Goal: Task Accomplishment & Management: Use online tool/utility

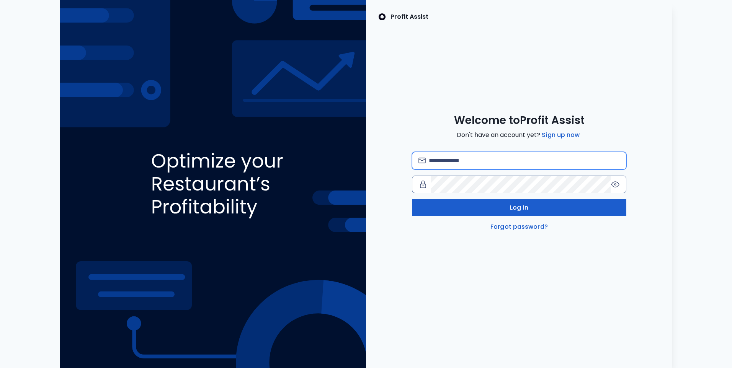
type input "**********"
click at [489, 208] on button "Log in" at bounding box center [519, 207] width 214 height 17
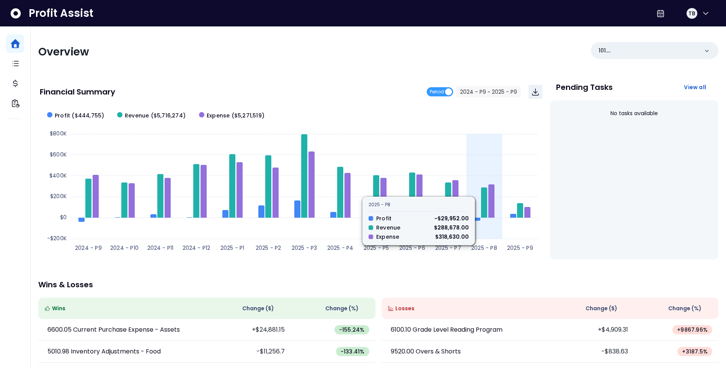
click at [486, 209] on icon at bounding box center [484, 203] width 6 height 30
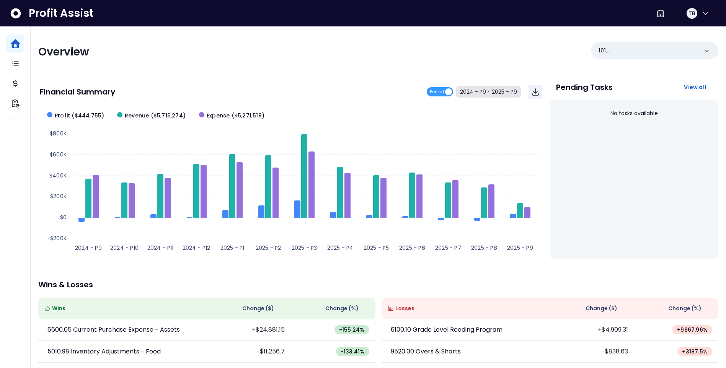
click at [492, 93] on button "2024 - P9 ~ 2025 - P9" at bounding box center [488, 91] width 65 height 11
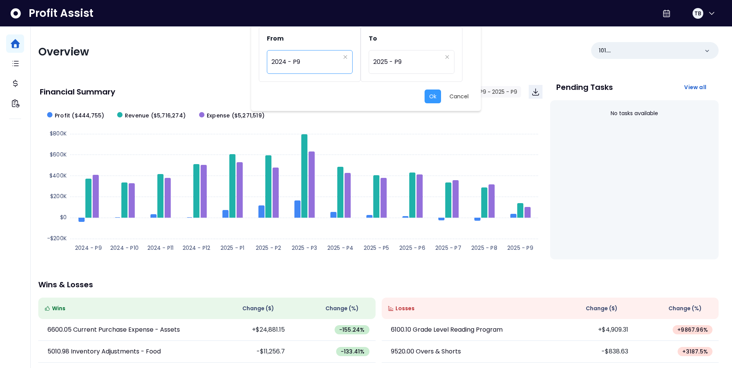
click at [328, 65] on span "2024 - P9" at bounding box center [305, 62] width 69 height 18
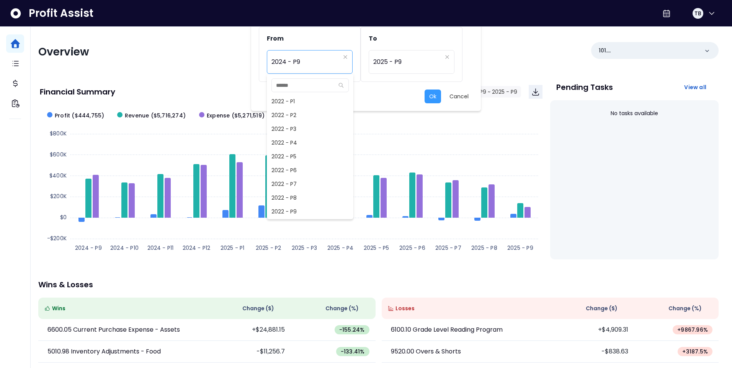
scroll to position [331, 0]
click at [299, 199] on span "2024 - P8" at bounding box center [310, 198] width 87 height 14
type input "*********"
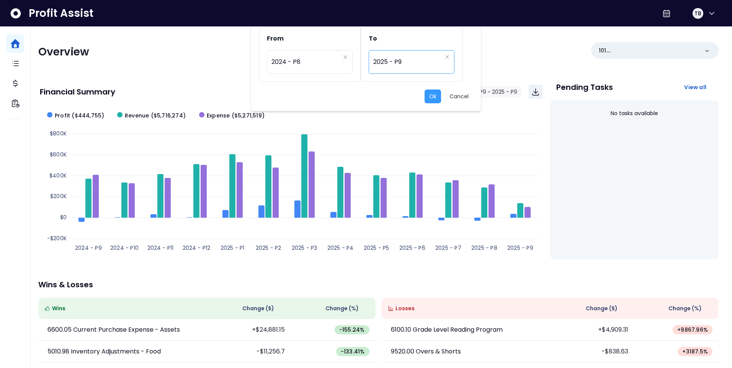
click at [396, 64] on span "2025 - P9" at bounding box center [407, 62] width 69 height 18
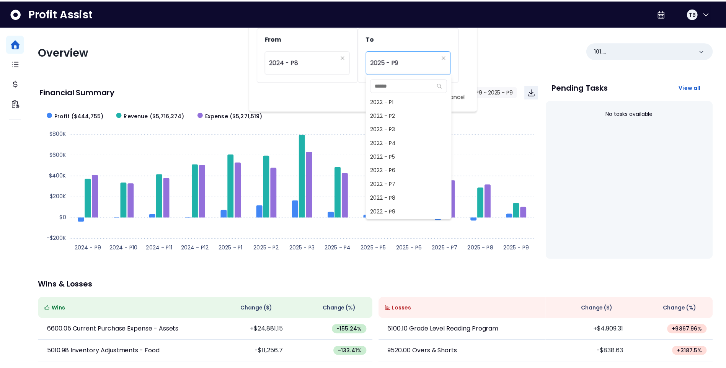
scroll to position [496, 0]
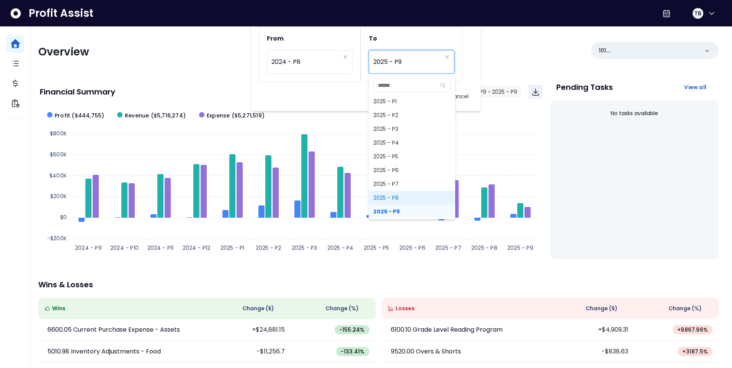
click at [403, 195] on span "2025 - P8" at bounding box center [412, 198] width 87 height 14
type input "*********"
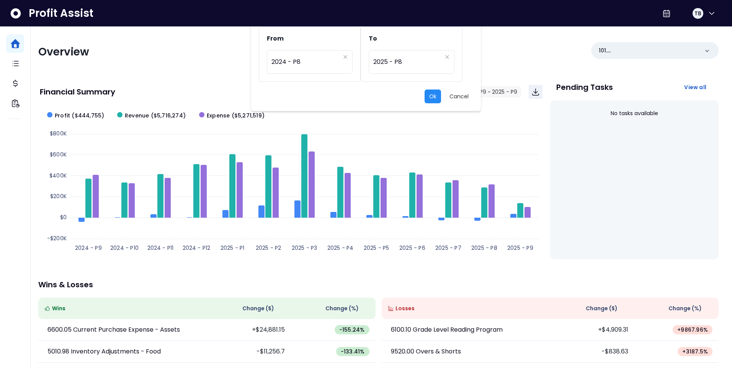
click at [433, 95] on button "Ok" at bounding box center [433, 97] width 16 height 14
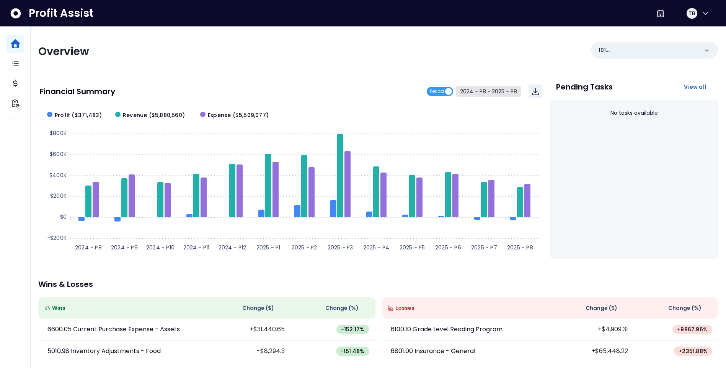
scroll to position [0, 0]
click at [689, 55] on div "101. Landside([GEOGRAPHIC_DATA])" at bounding box center [654, 50] width 127 height 17
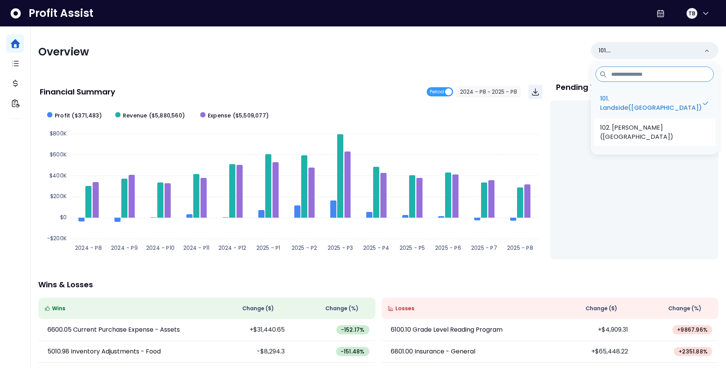
click at [666, 126] on p "102. [PERSON_NAME]([GEOGRAPHIC_DATA])" at bounding box center [654, 132] width 109 height 18
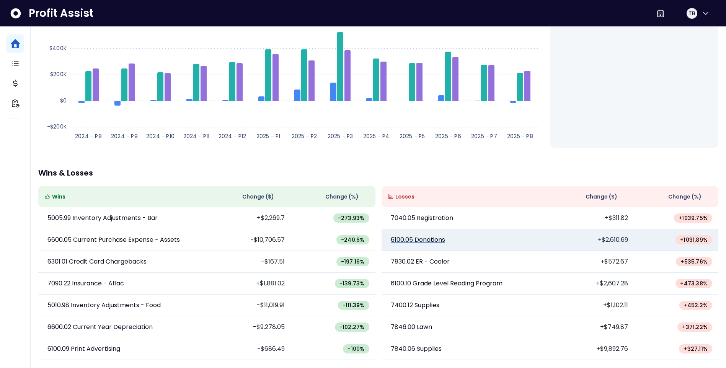
click at [468, 238] on link "6100.05 Donations" at bounding box center [466, 239] width 156 height 9
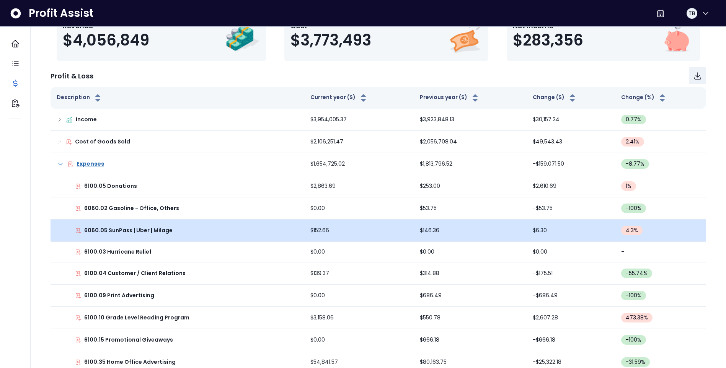
scroll to position [77, 0]
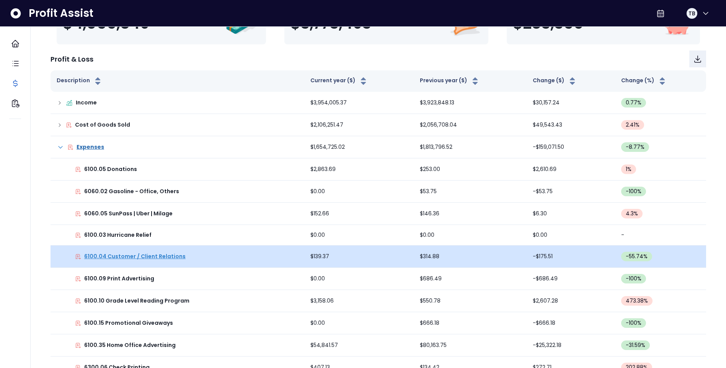
click at [142, 257] on p "6100.04 Customer / Client Relations" at bounding box center [134, 257] width 101 height 8
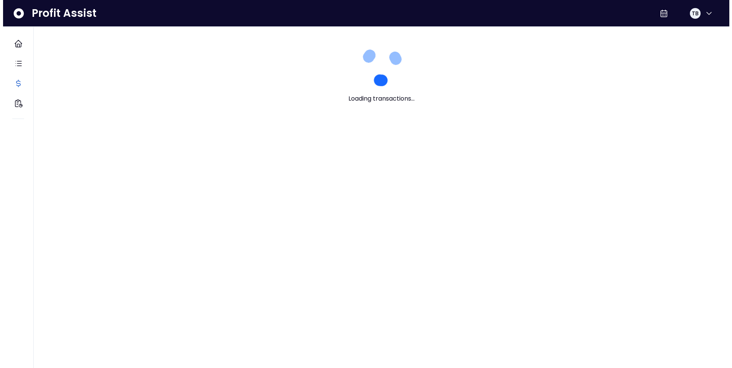
scroll to position [0, 0]
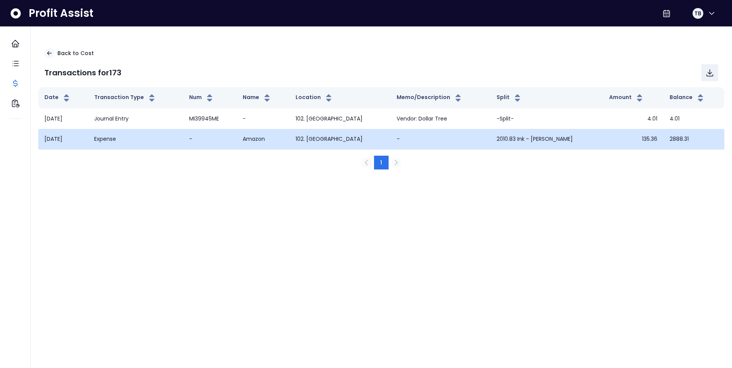
click at [111, 141] on td "Expense" at bounding box center [135, 139] width 95 height 20
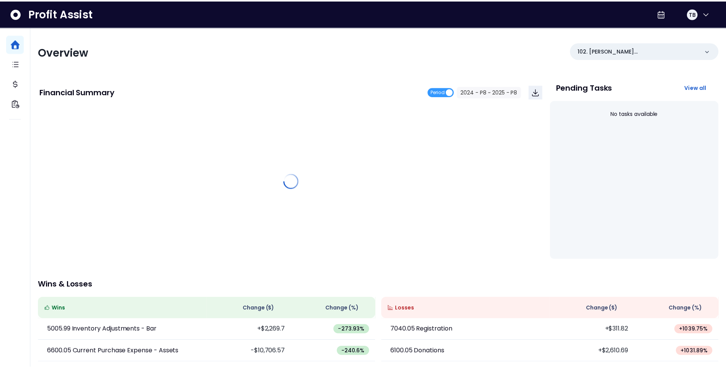
scroll to position [112, 0]
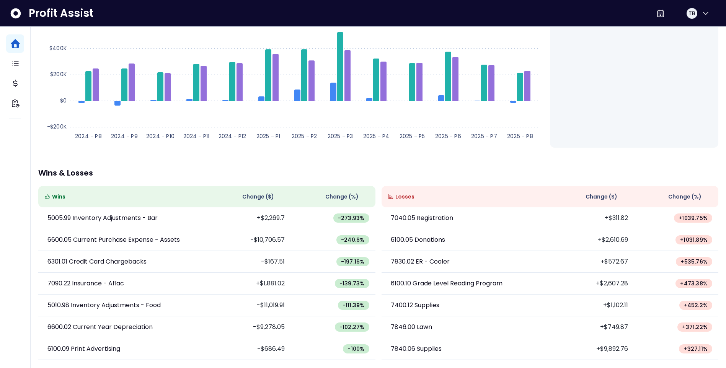
click at [605, 198] on span "Change ( $ )" at bounding box center [602, 197] width 32 height 8
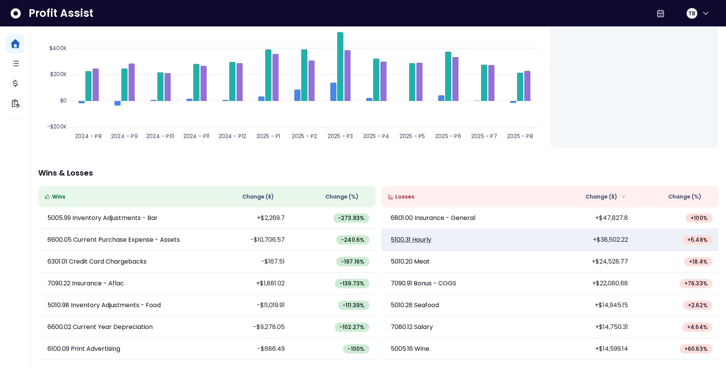
click at [541, 237] on link "5100.31 Hourly" at bounding box center [466, 239] width 156 height 9
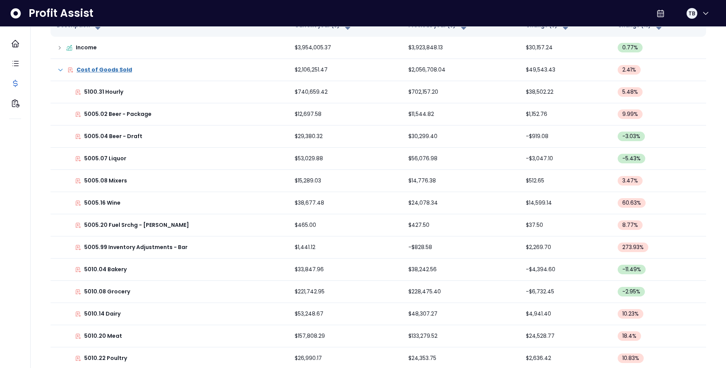
scroll to position [15, 0]
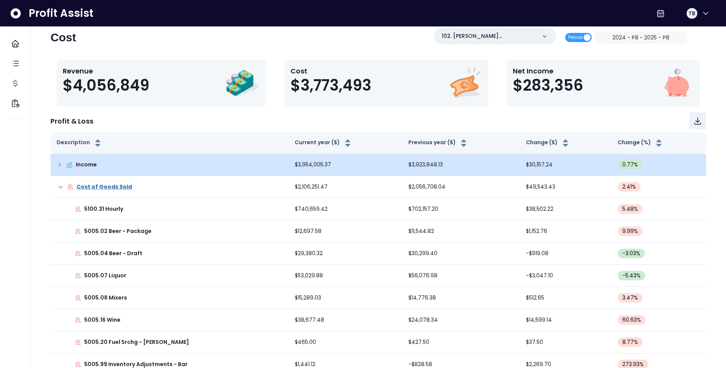
click at [60, 166] on icon at bounding box center [60, 165] width 6 height 6
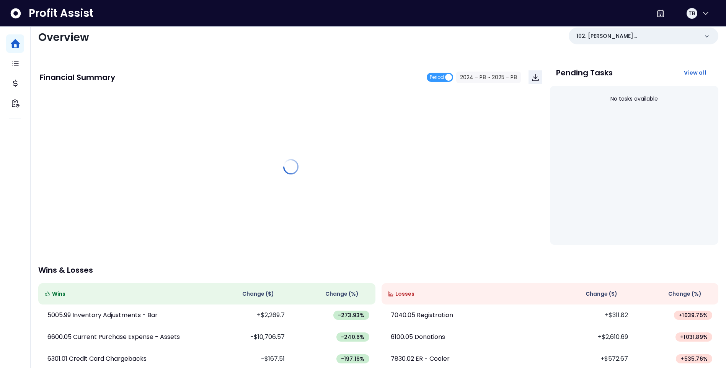
scroll to position [112, 0]
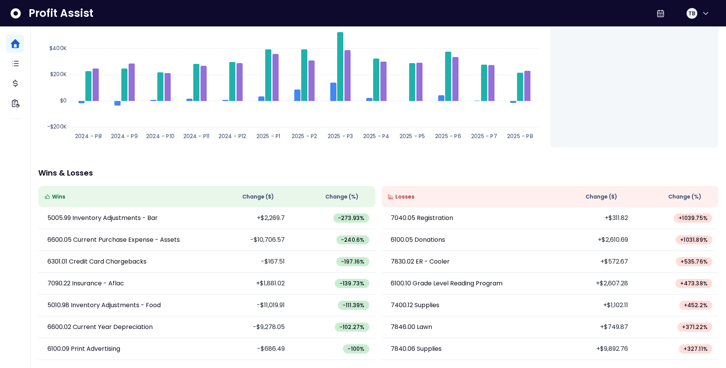
click at [604, 195] on span "Change ( $ )" at bounding box center [602, 197] width 32 height 8
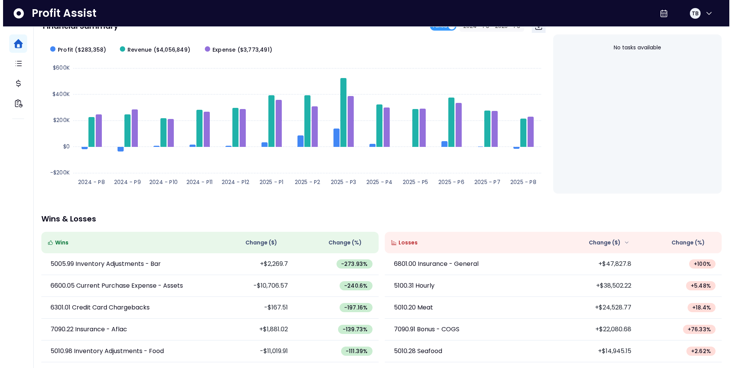
scroll to position [0, 0]
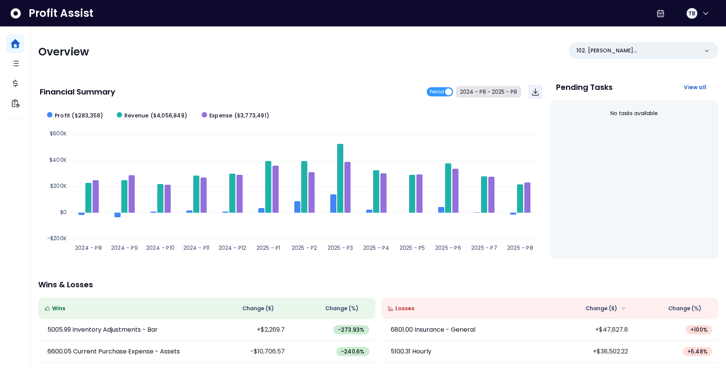
click at [500, 96] on button "2024 - P8 ~ 2025 - P8" at bounding box center [488, 91] width 65 height 11
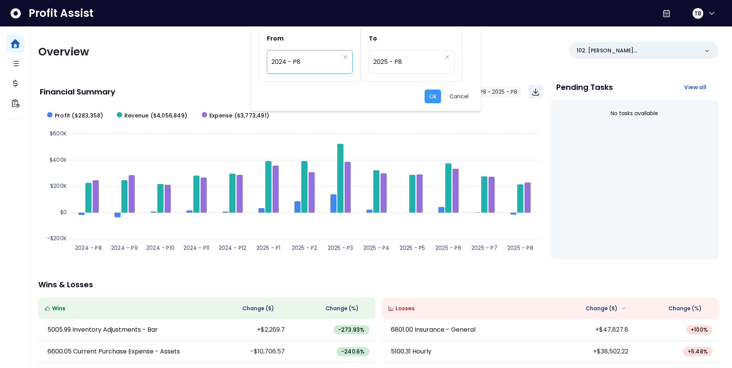
click at [339, 61] on span "2024 - P8" at bounding box center [305, 62] width 69 height 18
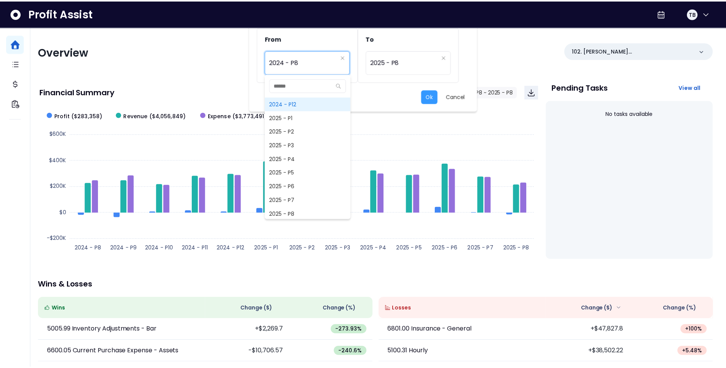
scroll to position [508, 0]
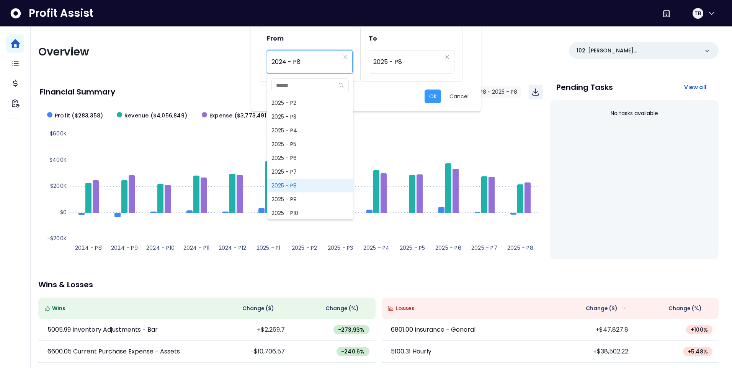
click at [307, 188] on span "2025 - P8" at bounding box center [310, 186] width 87 height 14
type input "*********"
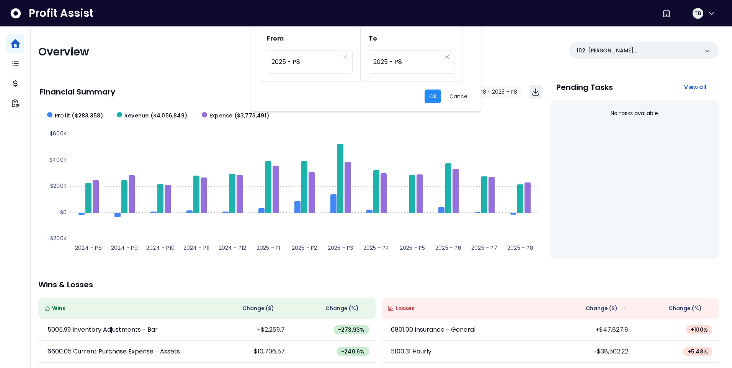
click at [433, 98] on button "Ok" at bounding box center [433, 97] width 16 height 14
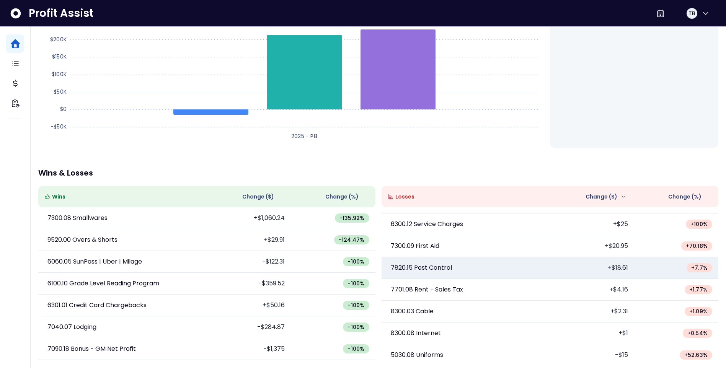
scroll to position [632, 0]
